Goal: Communication & Community: Share content

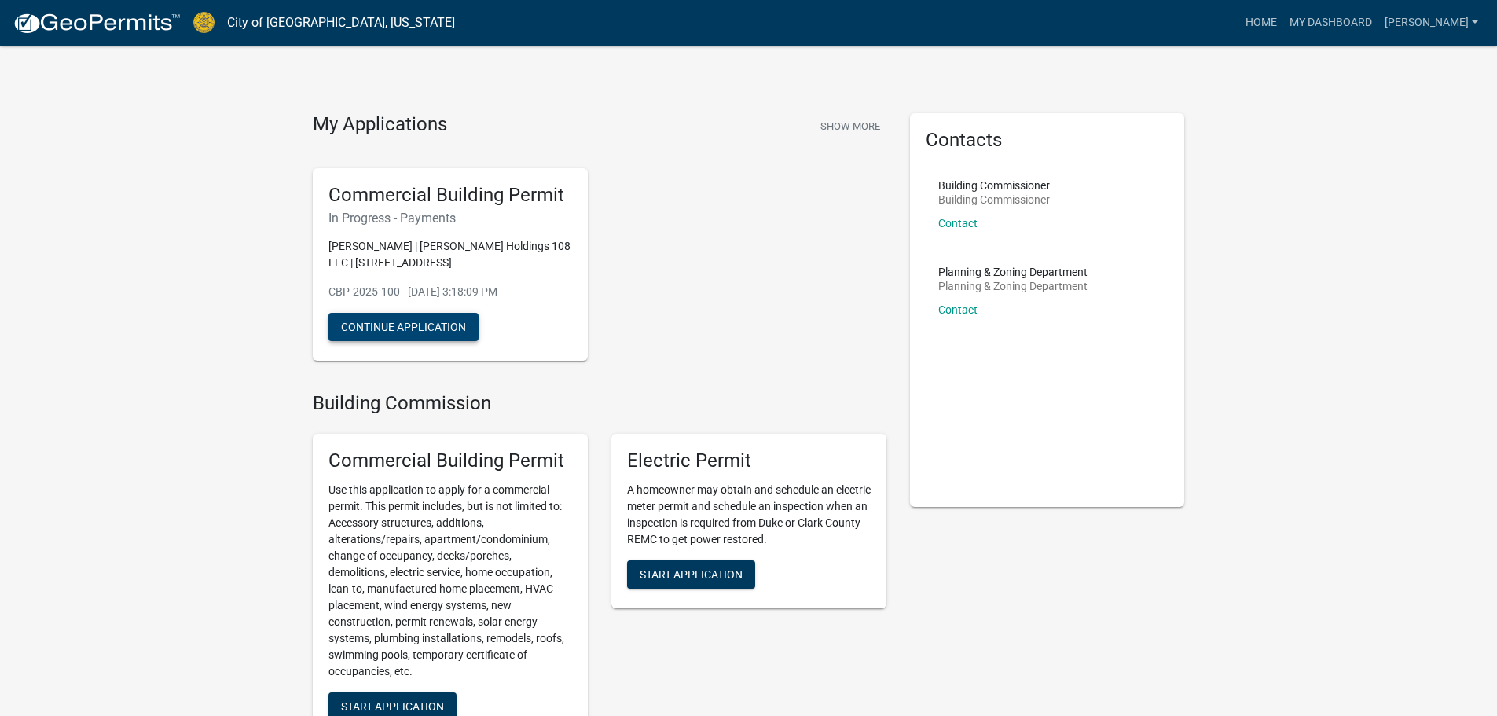
click at [451, 328] on button "Continue Application" at bounding box center [403, 327] width 150 height 28
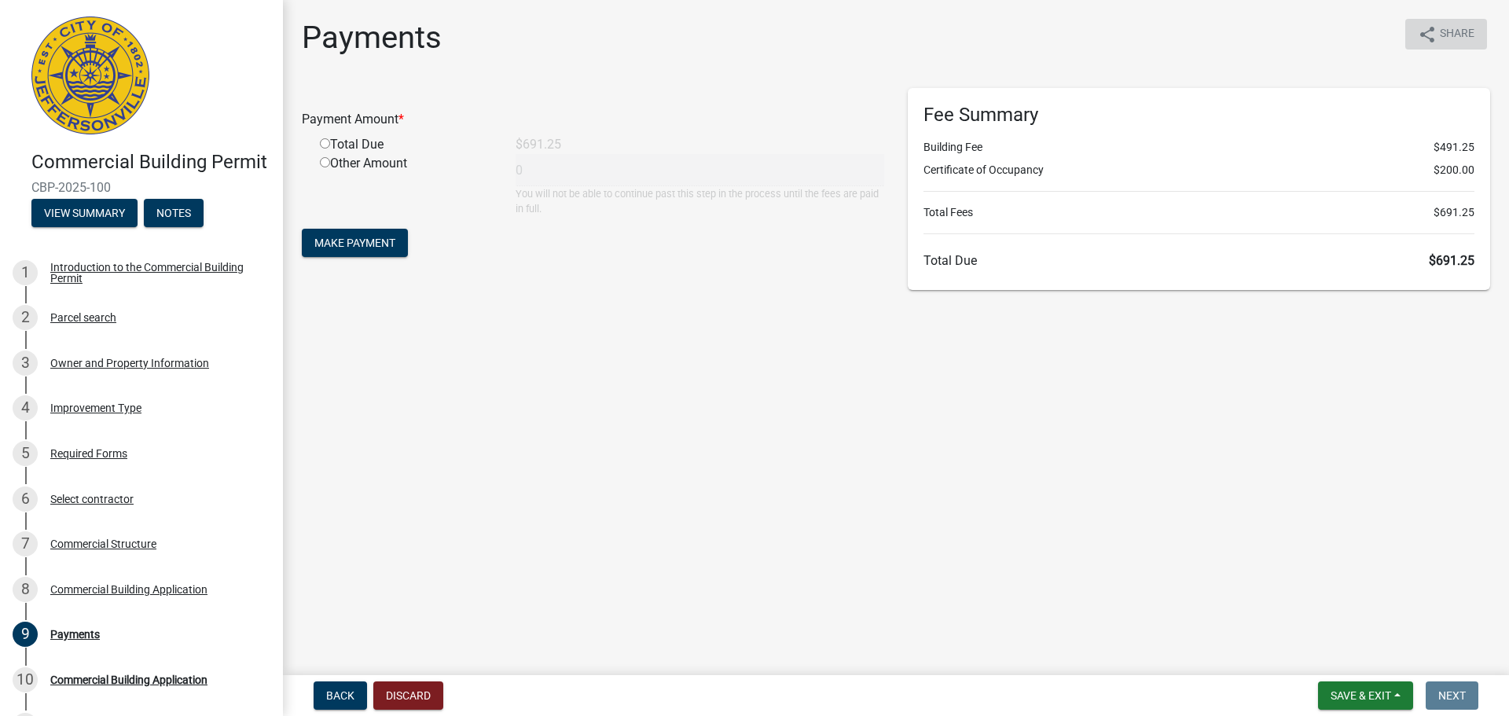
click at [1434, 27] on icon "share" at bounding box center [1427, 34] width 19 height 19
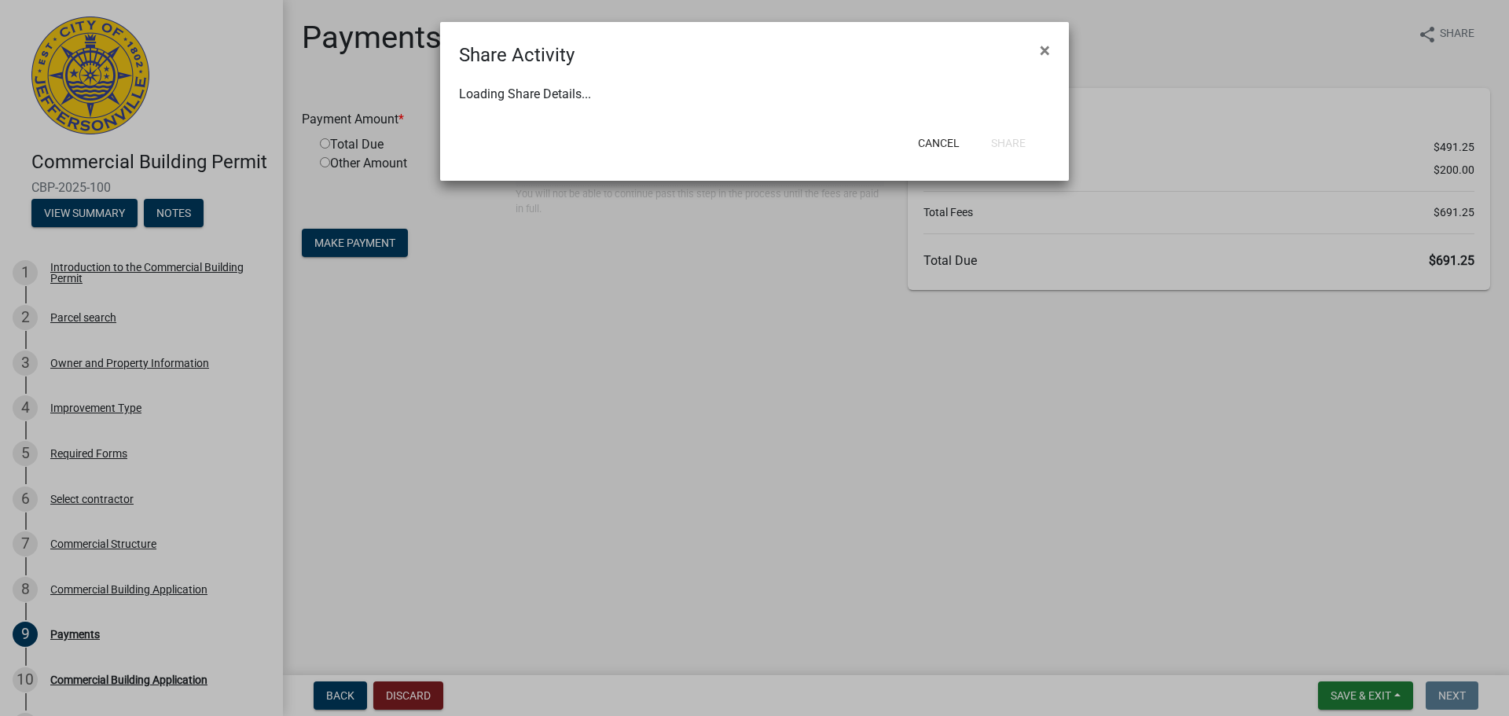
select select "1"
select select "0"
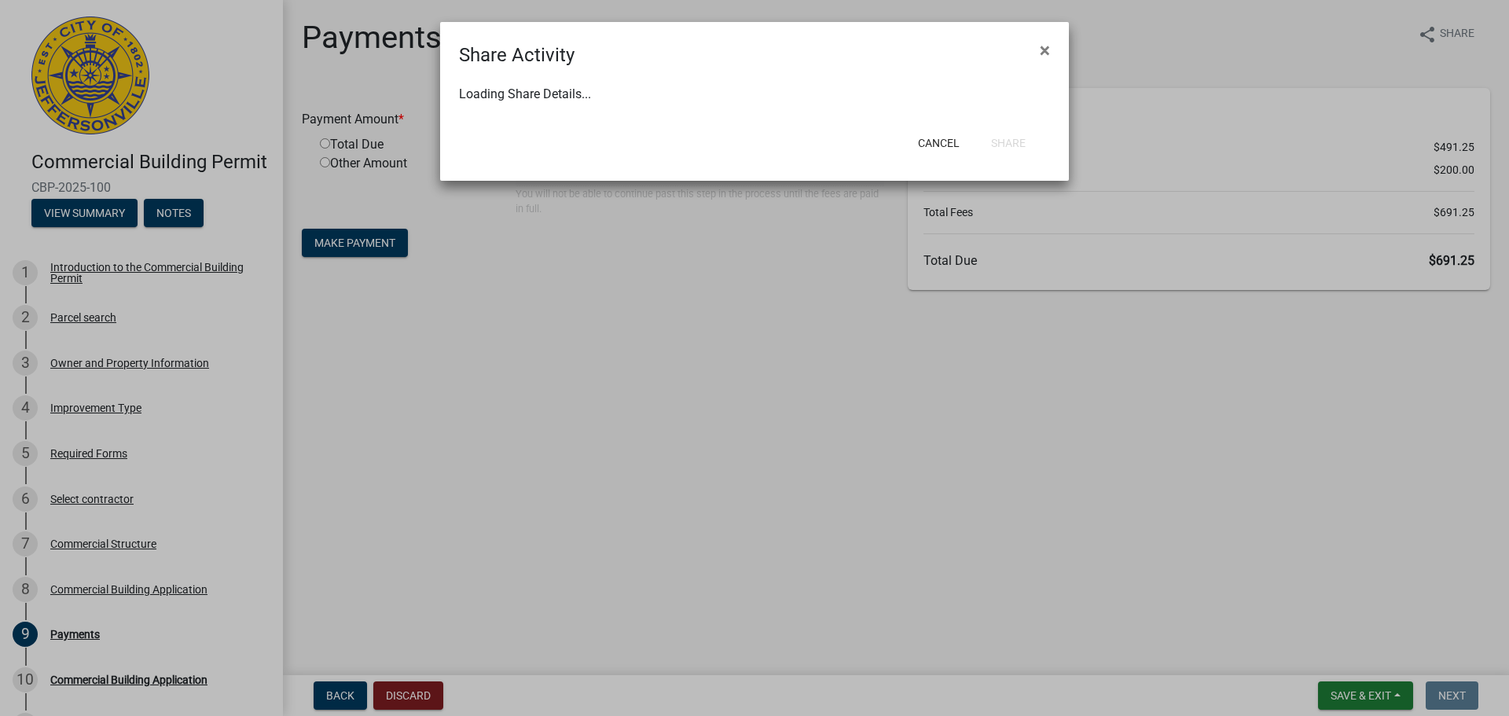
select select "0"
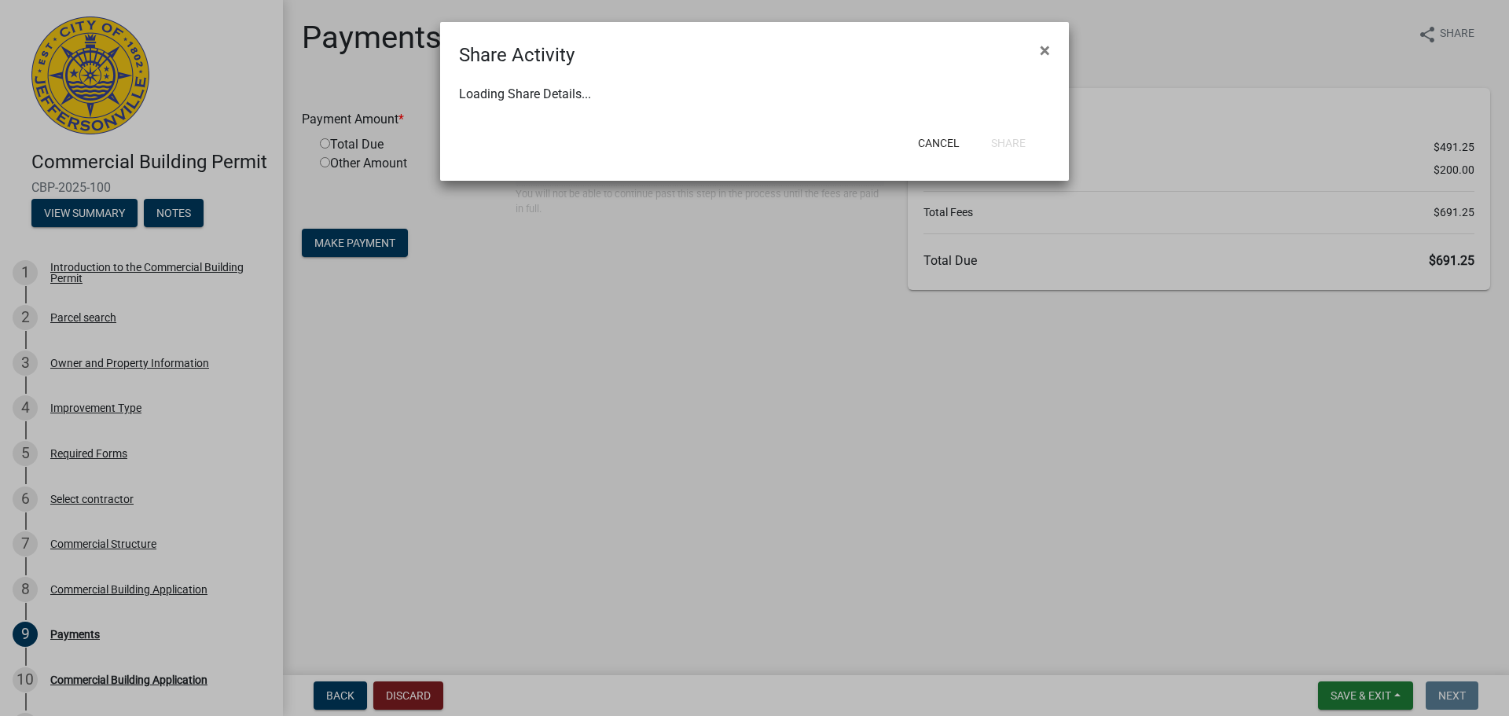
select select "0"
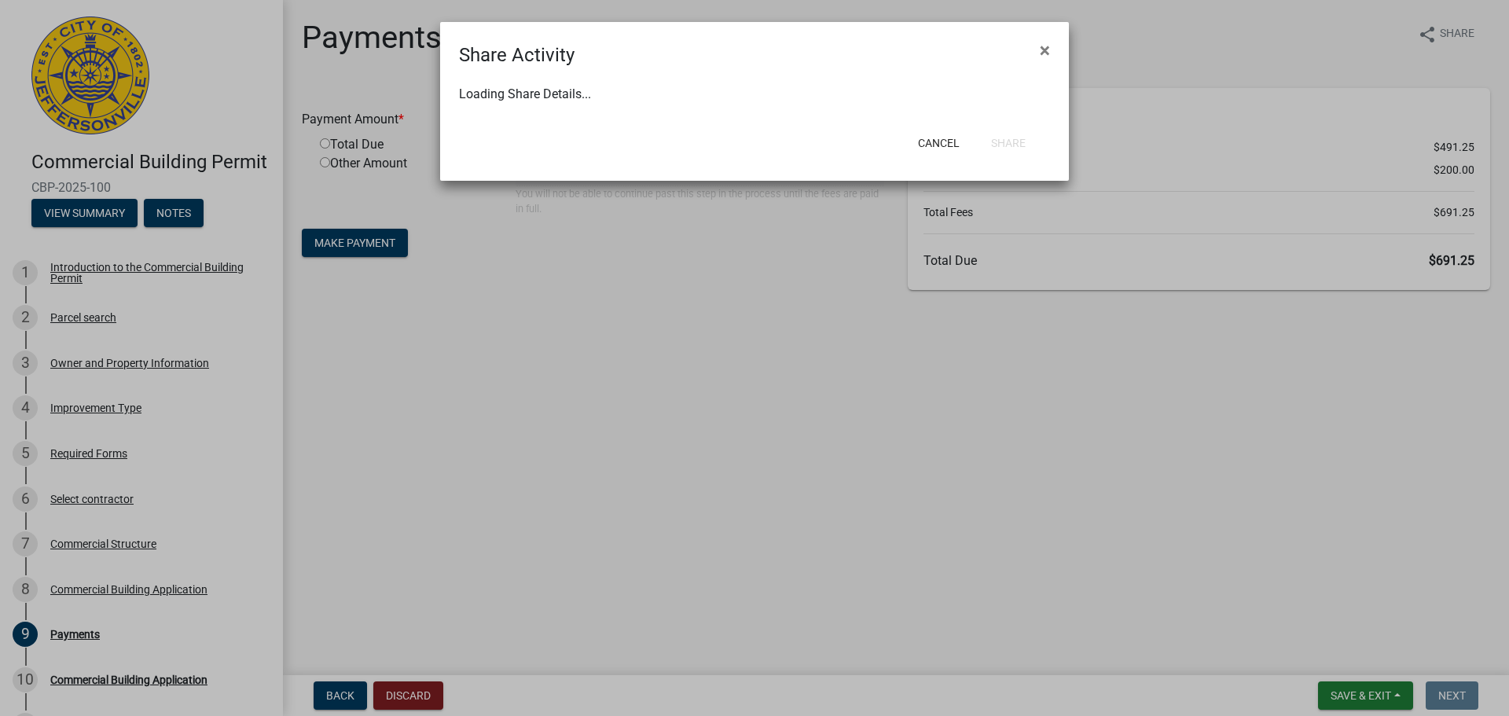
select select "0"
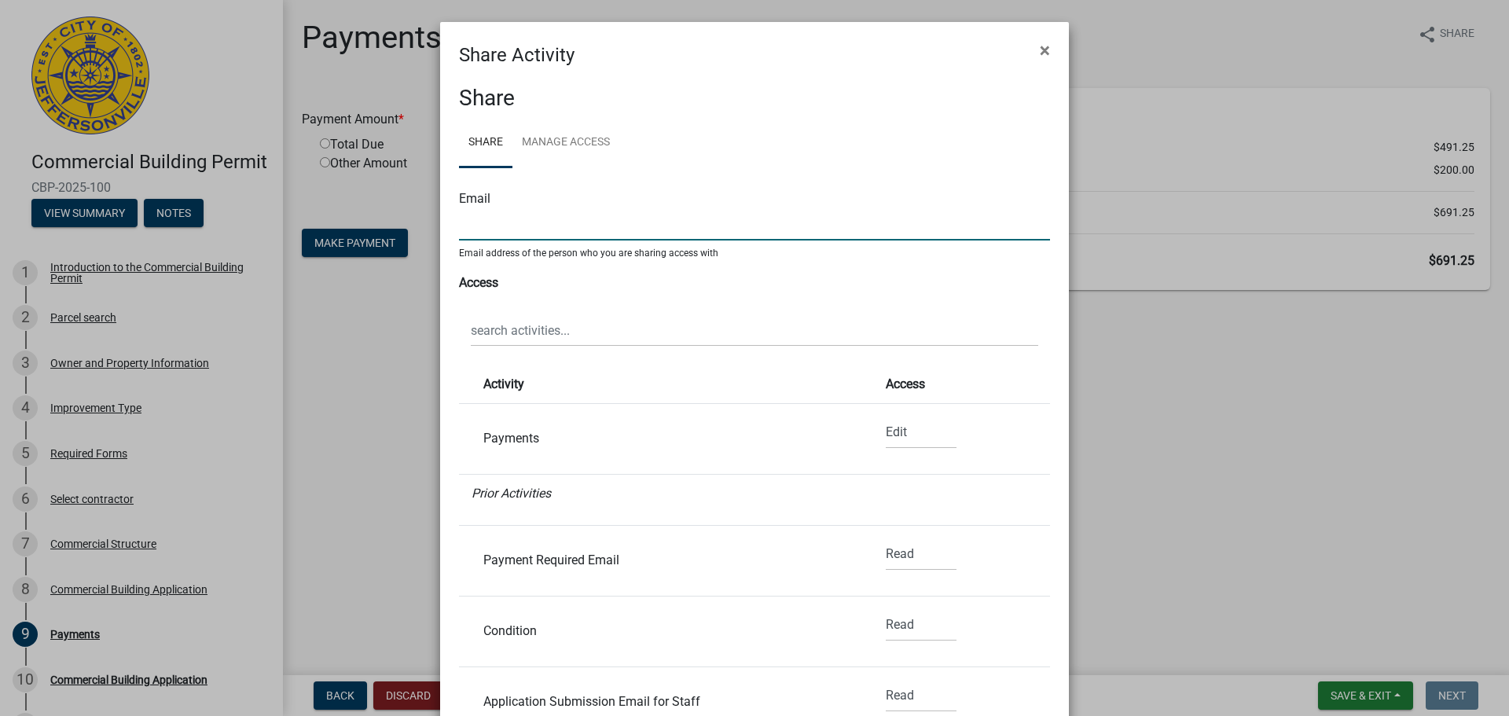
click at [545, 228] on input "text" at bounding box center [754, 224] width 591 height 32
paste input "[PERSON_NAME] <[EMAIL_ADDRESS][DOMAIN_NAME]>"
click at [543, 223] on input "[PERSON_NAME] <[EMAIL_ADDRESS][DOMAIN_NAME]>" at bounding box center [754, 224] width 591 height 32
drag, startPoint x: 545, startPoint y: 223, endPoint x: 430, endPoint y: 223, distance: 114.7
click at [431, 223] on ngb-modal-window "Share Activity × Share Share Manage Access Email [PERSON_NAME] <[EMAIL_ADDRESS]…" at bounding box center [754, 358] width 1509 height 716
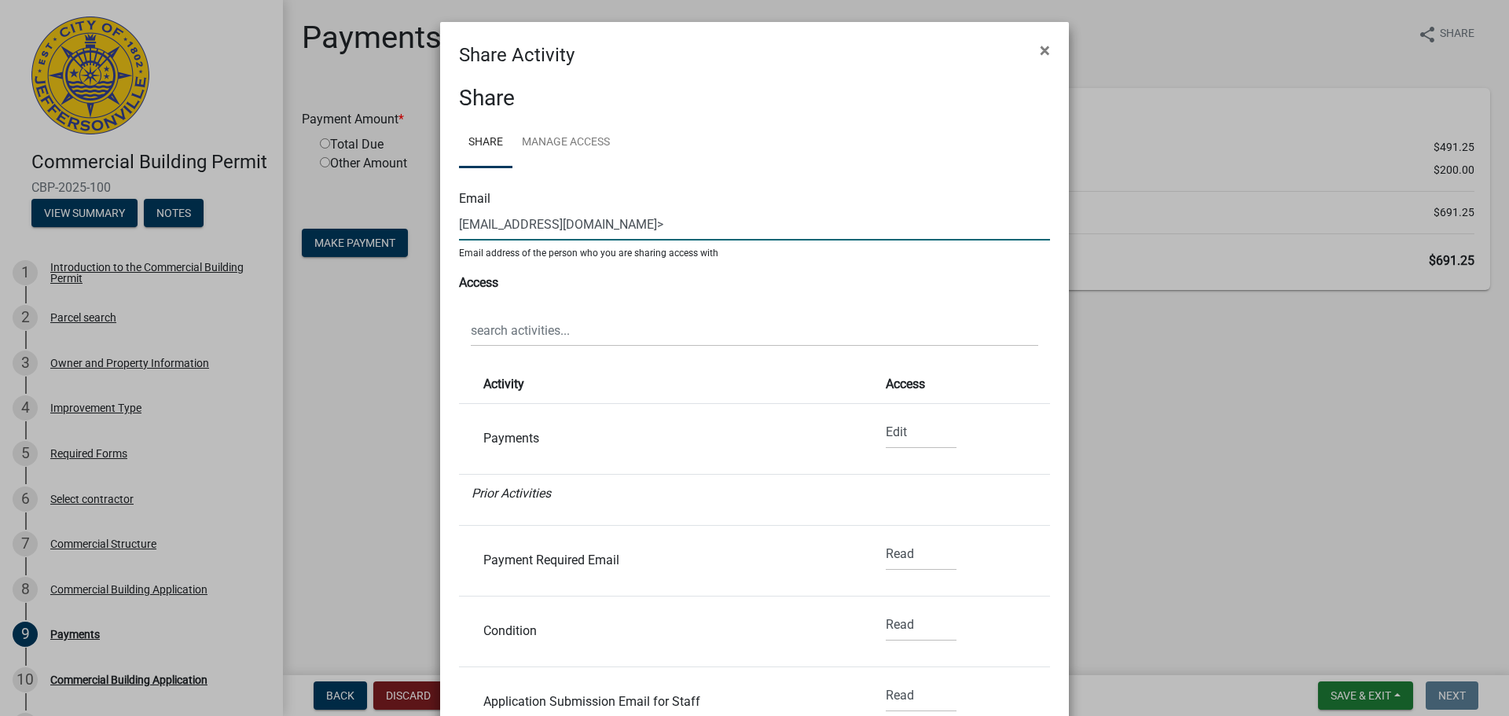
click at [639, 226] on input "[EMAIL_ADDRESS][DOMAIN_NAME]>" at bounding box center [754, 224] width 591 height 32
type input "[EMAIL_ADDRESS][DOMAIN_NAME]"
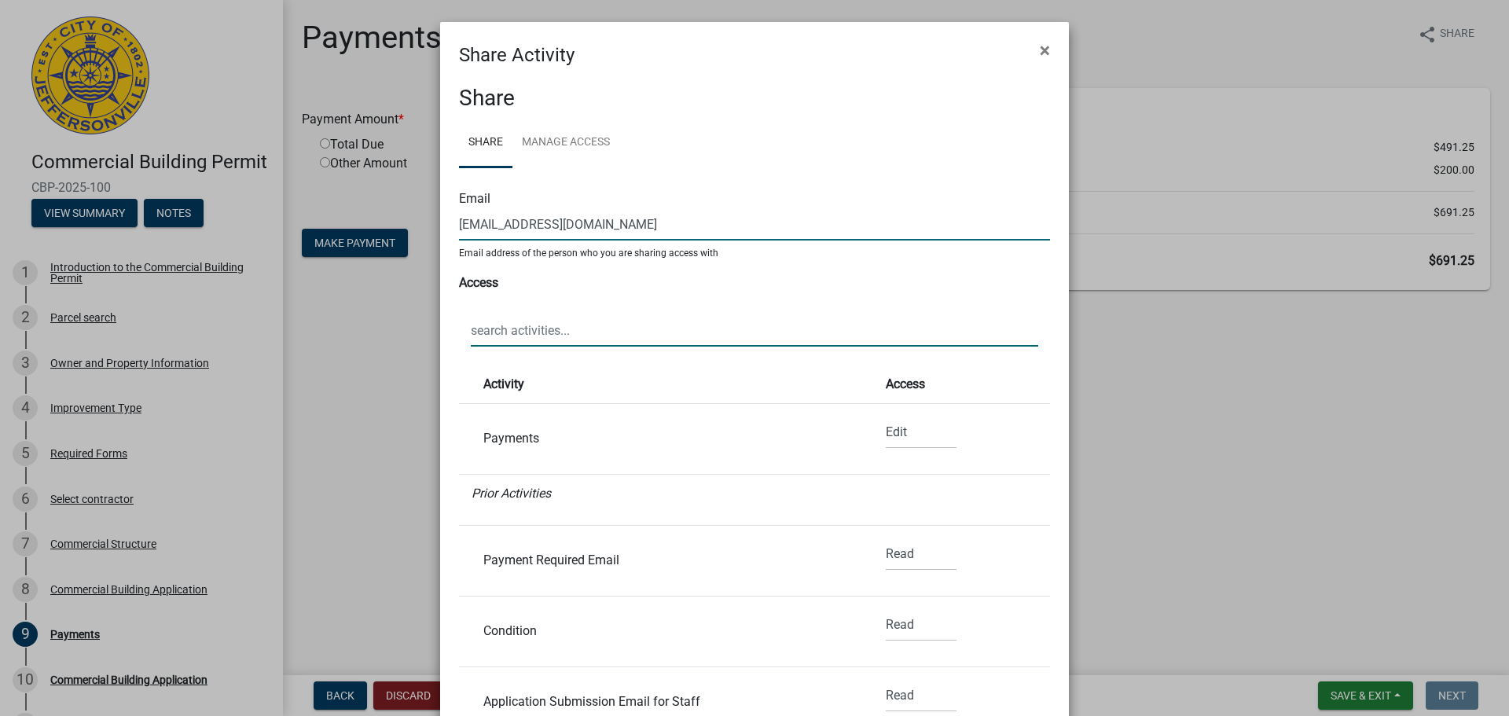
click at [552, 328] on input "text" at bounding box center [754, 330] width 567 height 32
click at [570, 330] on input "text" at bounding box center [754, 330] width 567 height 32
click at [483, 341] on input "text" at bounding box center [754, 330] width 567 height 32
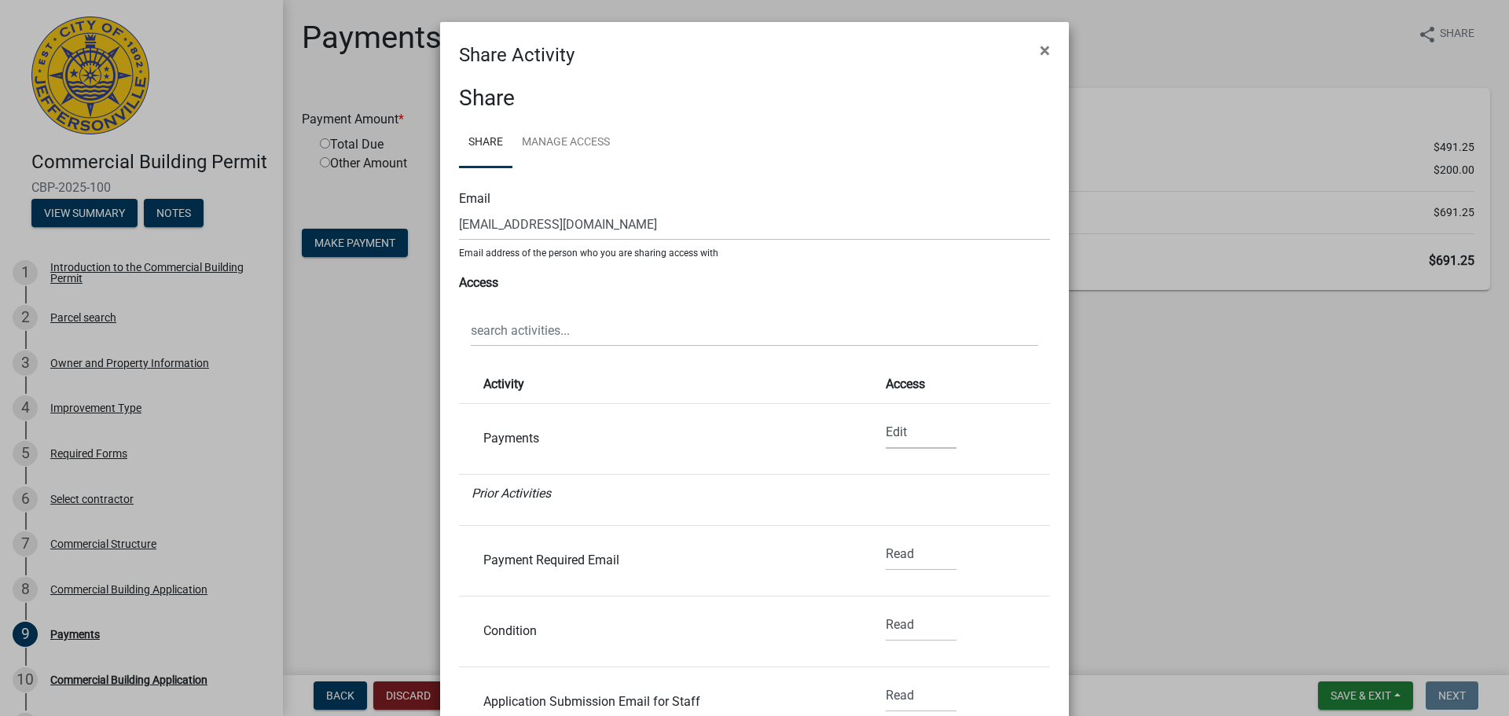
click at [890, 434] on select "None Read Edit" at bounding box center [921, 432] width 71 height 32
click at [769, 425] on li "Payments None Read Edit" at bounding box center [754, 439] width 591 height 71
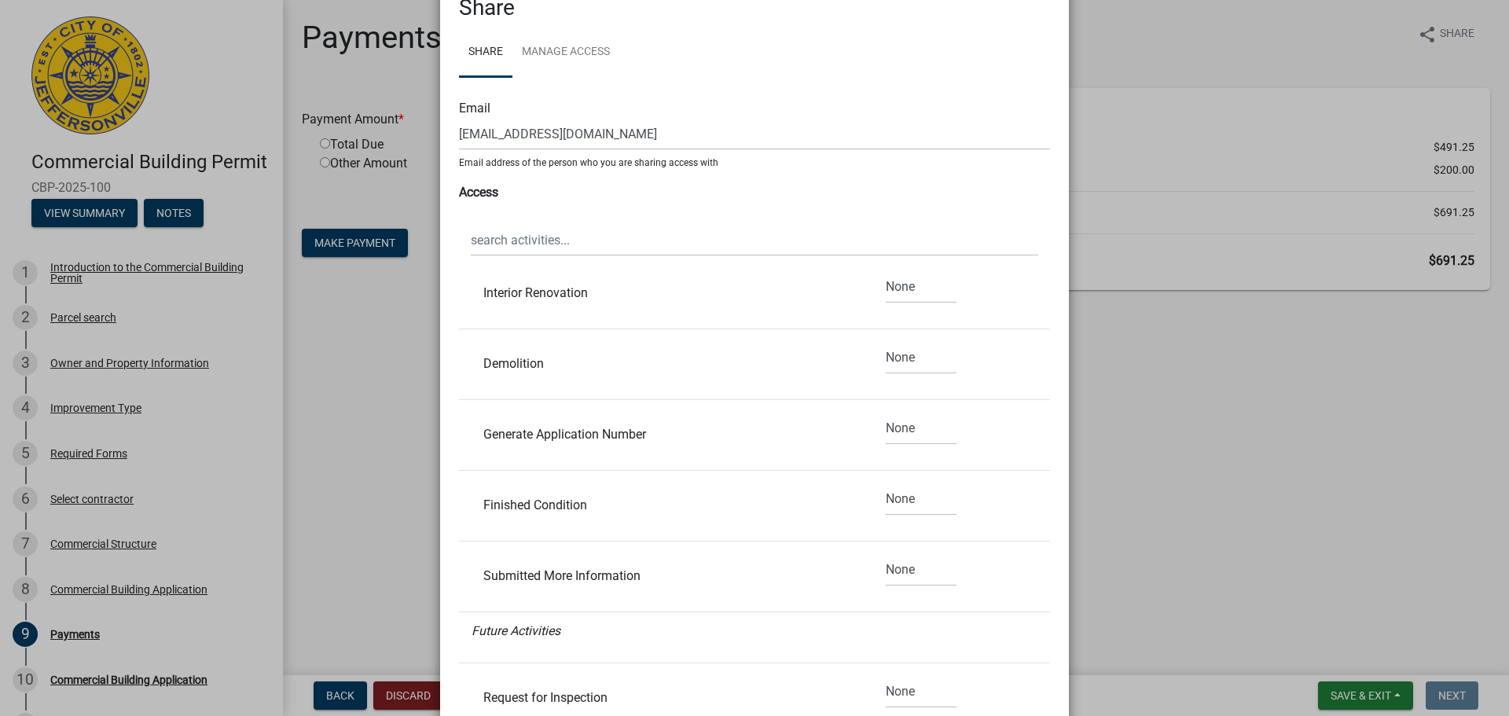
scroll to position [214, 0]
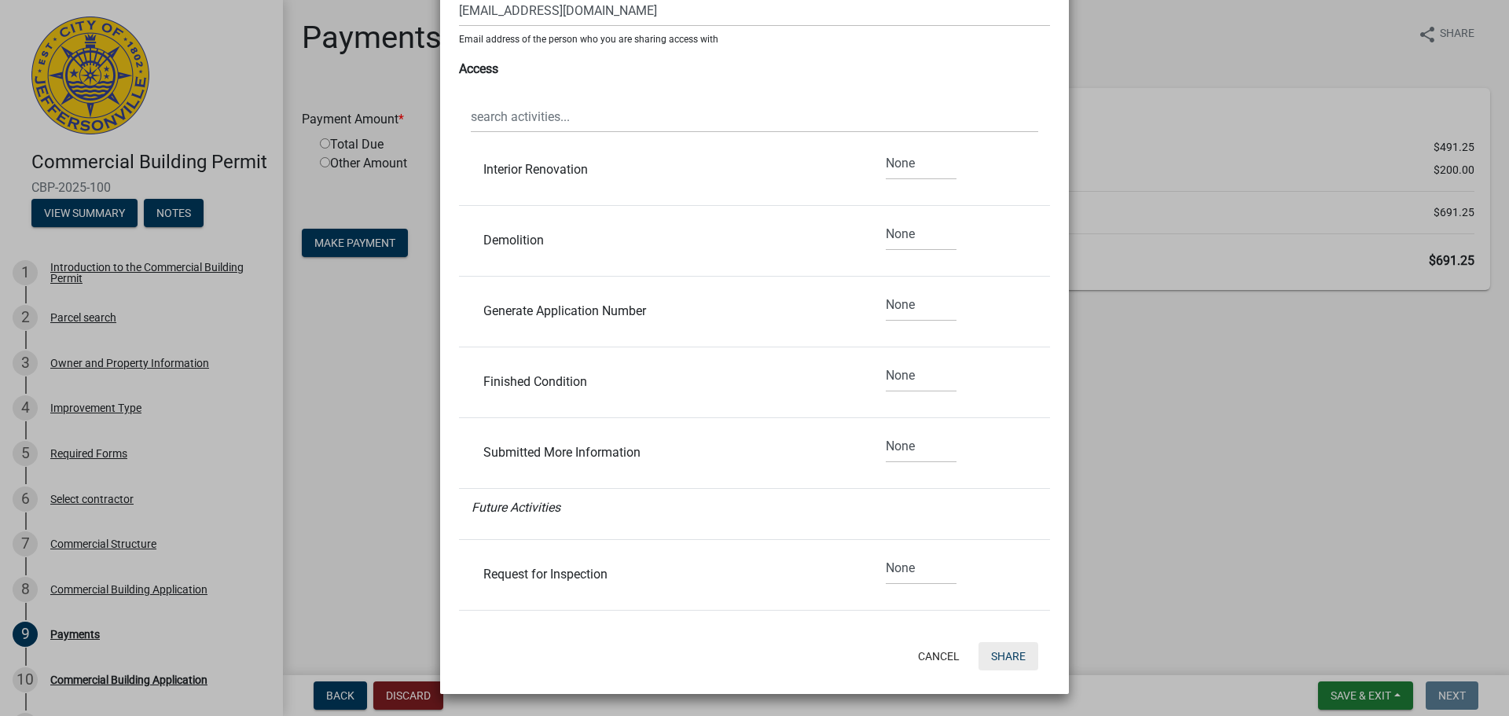
click at [991, 648] on button "Share" at bounding box center [1008, 656] width 60 height 28
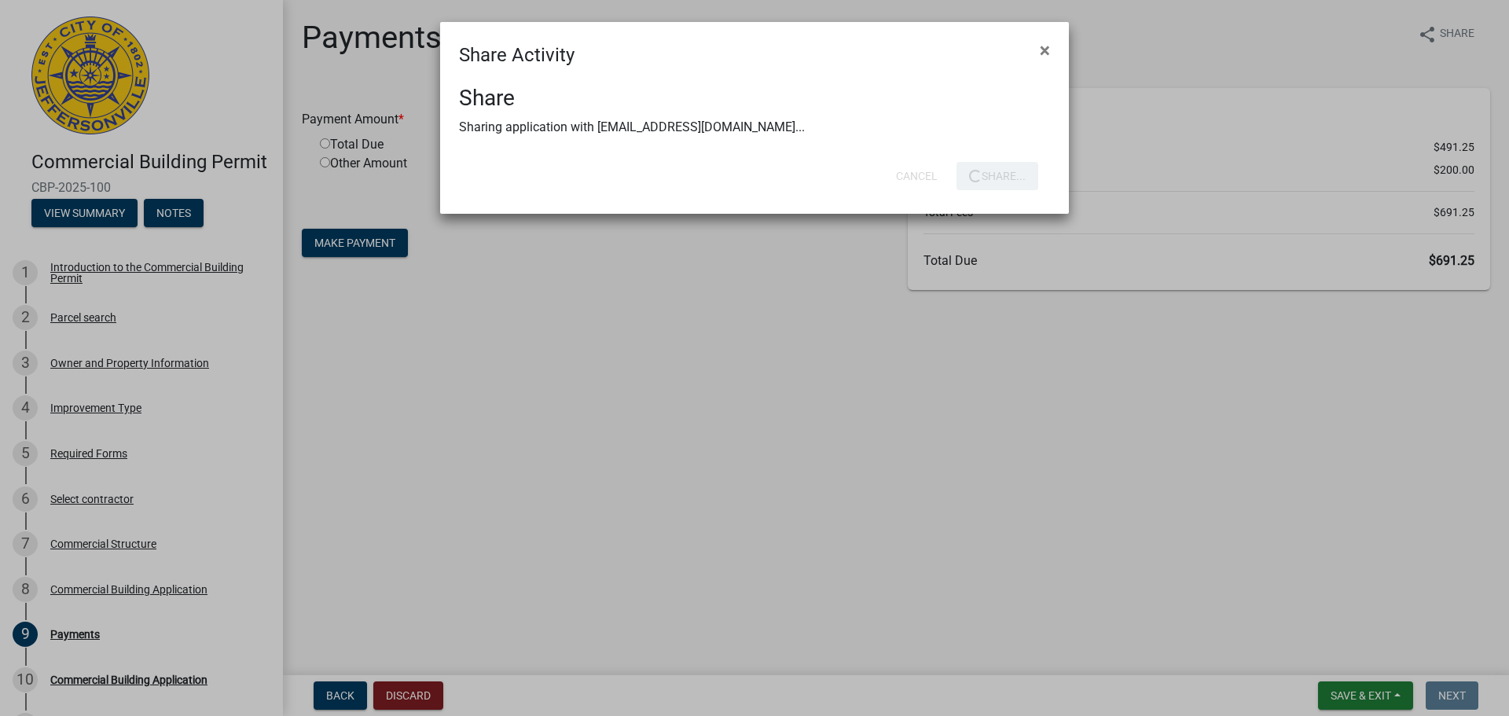
scroll to position [0, 0]
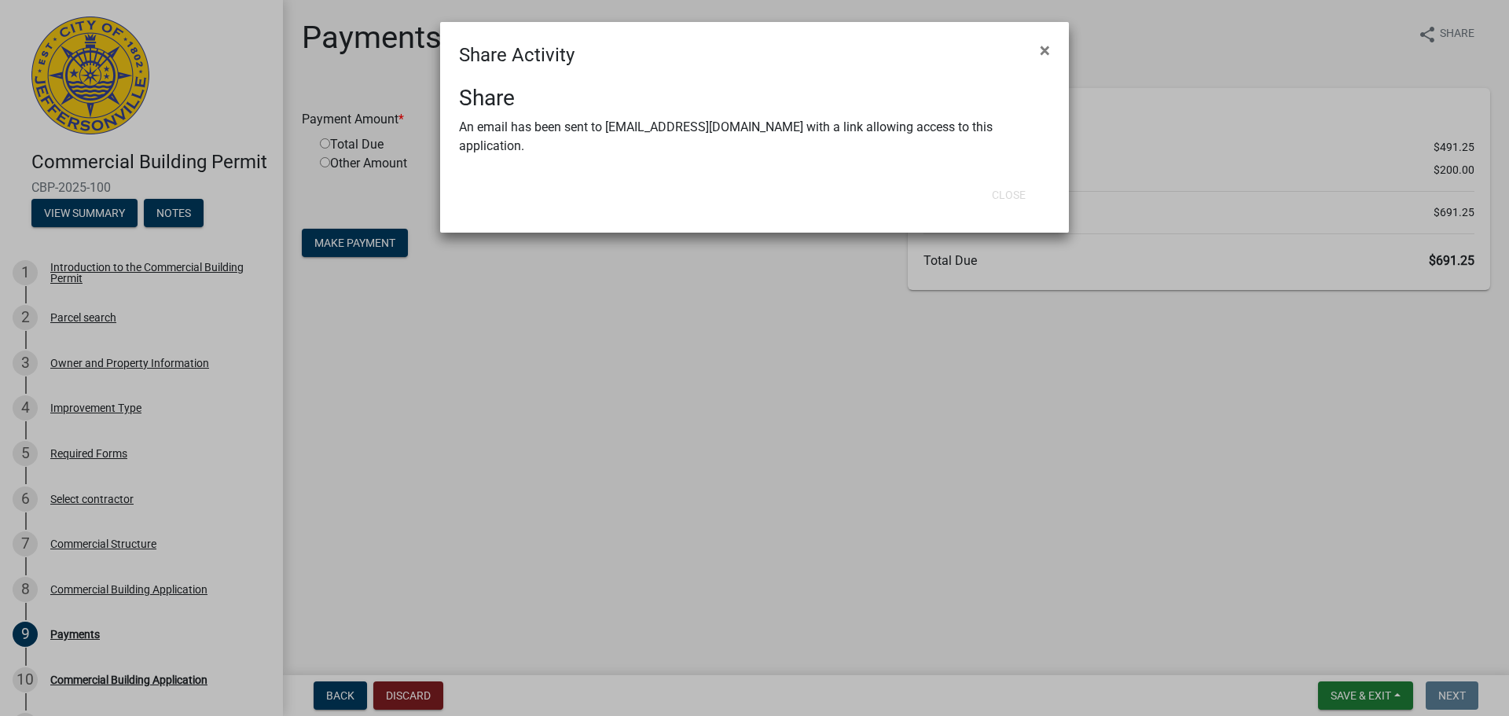
click at [772, 403] on ngb-modal-window "Share Activity × Share An email has been sent to [EMAIL_ADDRESS][DOMAIN_NAME] w…" at bounding box center [754, 358] width 1509 height 716
